Goal: Task Accomplishment & Management: Use online tool/utility

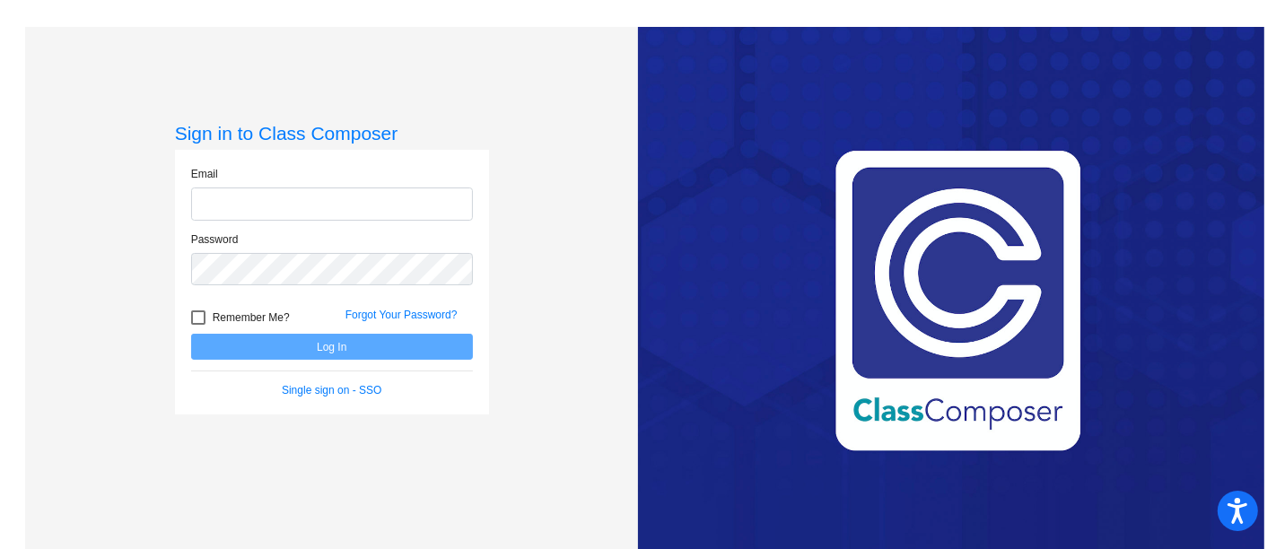
type input "[EMAIL_ADDRESS][DOMAIN_NAME]"
click at [328, 341] on button "Log In" at bounding box center [332, 347] width 282 height 26
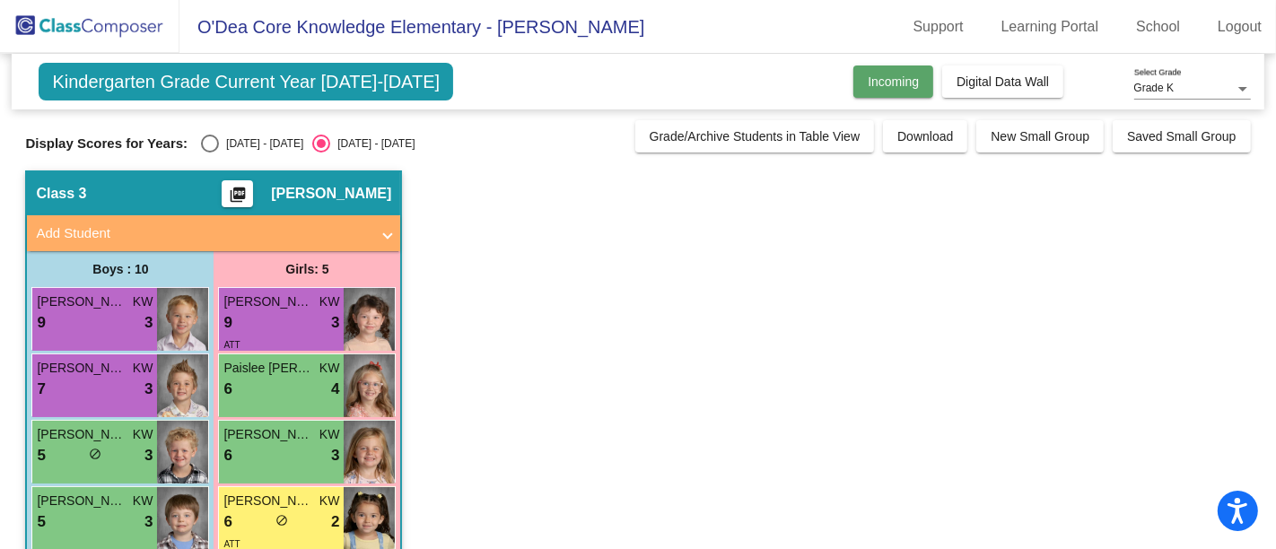
click at [914, 71] on button "Incoming" at bounding box center [894, 82] width 80 height 32
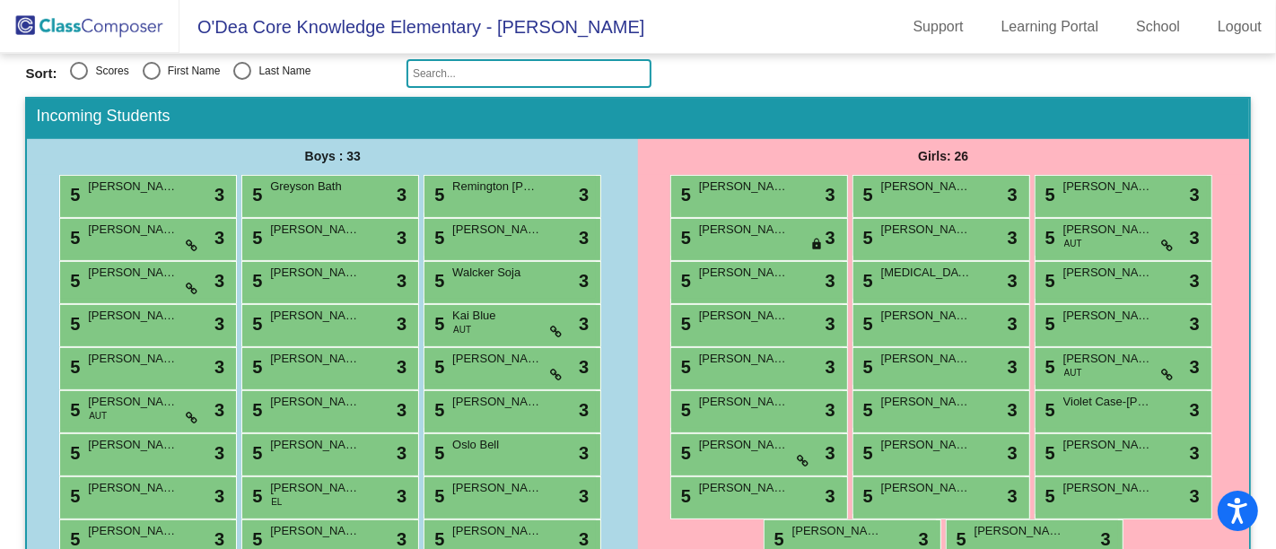
scroll to position [277, 0]
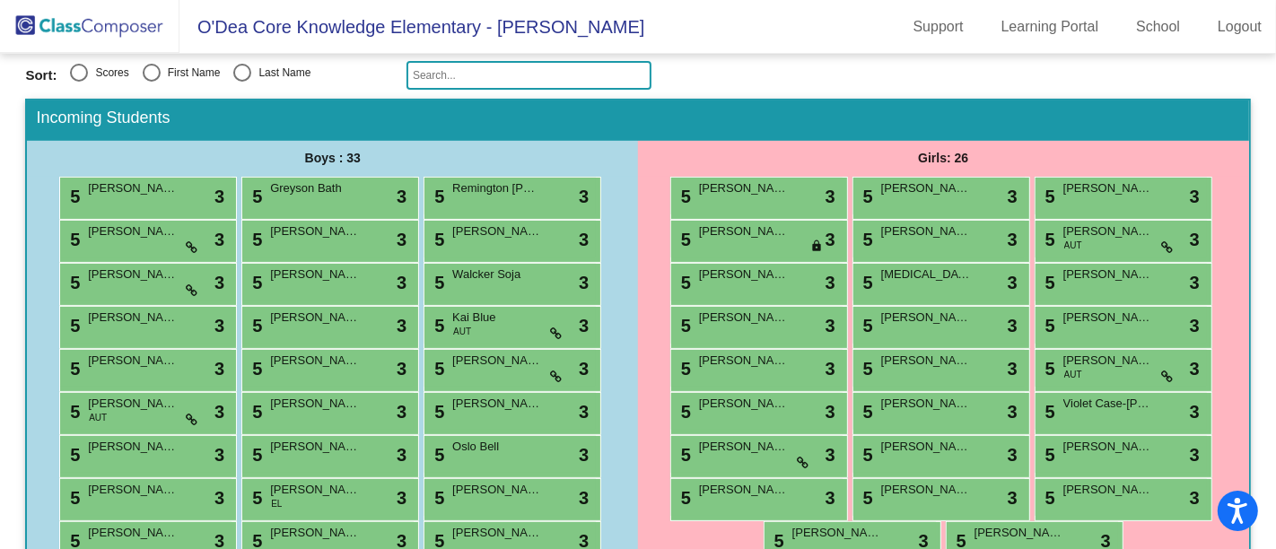
click at [625, 144] on div "Boys : 33" at bounding box center [332, 159] width 611 height 36
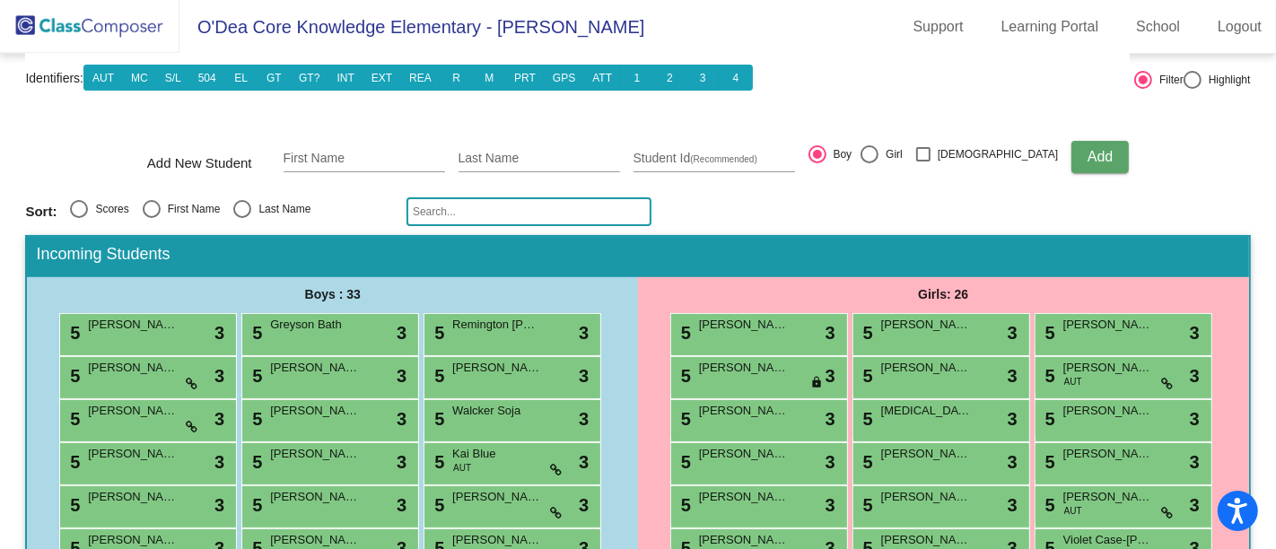
scroll to position [408, 0]
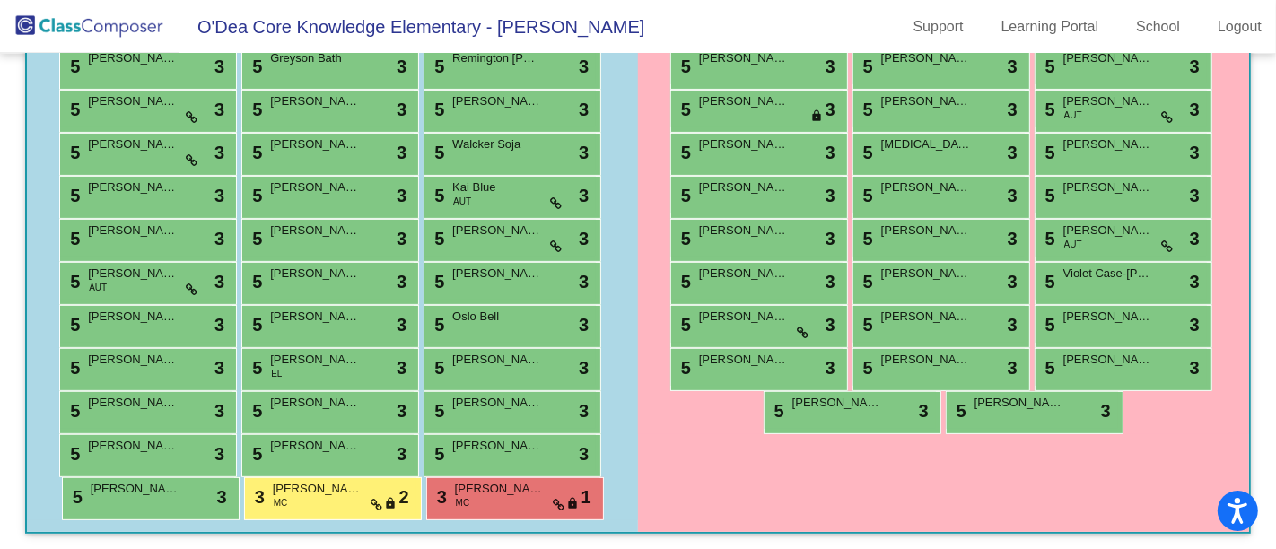
click at [705, 455] on div "Girls: 26 5 [PERSON_NAME] lock do_not_disturb_alt 3 5 [PERSON_NAME] lock do_not…" at bounding box center [943, 272] width 611 height 522
